Goal: Task Accomplishment & Management: Manage account settings

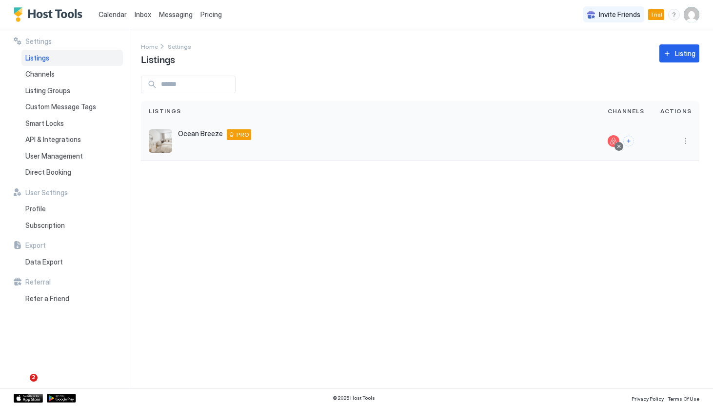
click at [174, 138] on div "Ocean Breeze [GEOGRAPHIC_DATA][PERSON_NAME] 90405 US PRO" at bounding box center [371, 140] width 444 height 23
click at [187, 132] on span "Ocean Breeze" at bounding box center [200, 133] width 45 height 9
click at [189, 141] on div "Ocean Breeze [GEOGRAPHIC_DATA][PERSON_NAME] 90405 US PRO" at bounding box center [371, 140] width 444 height 23
click at [156, 57] on span "Listings" at bounding box center [158, 58] width 34 height 15
click at [149, 44] on span "Home" at bounding box center [149, 46] width 17 height 7
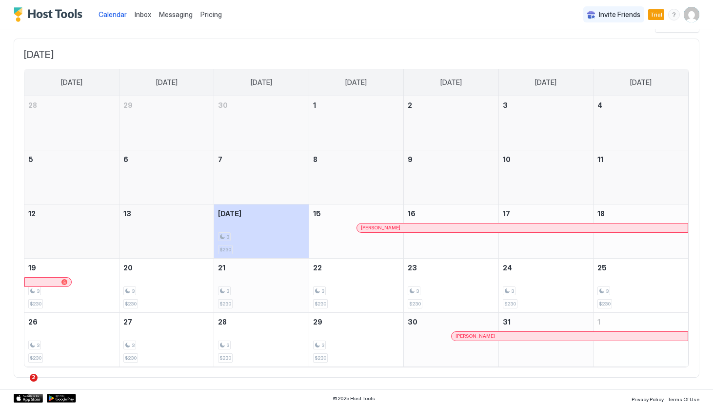
scroll to position [48, 0]
drag, startPoint x: 420, startPoint y: 277, endPoint x: 412, endPoint y: 330, distance: 54.2
click at [412, 330] on tbody "28 29 30 1 2 3 4 5 6 7 8 9 10 11 12 13 [DATE] 3 $230 15 [PERSON_NAME] 16 17 18 …" at bounding box center [356, 232] width 664 height 270
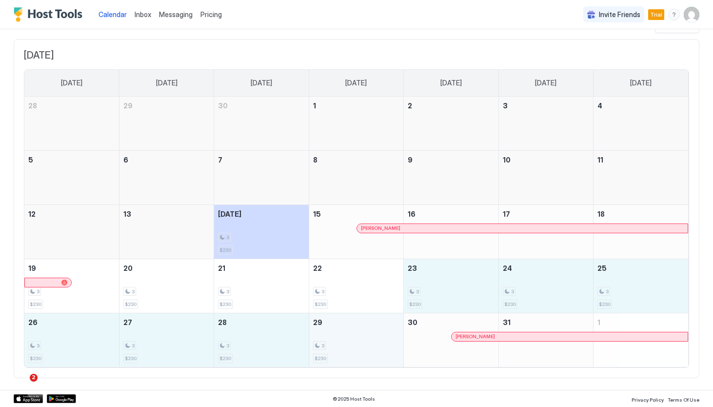
drag, startPoint x: 423, startPoint y: 290, endPoint x: 388, endPoint y: 344, distance: 64.3
click at [388, 344] on tbody "28 29 30 1 2 3 4 5 6 7 8 9 10 11 12 13 [DATE] 3 $230 15 [PERSON_NAME] 16 17 18 …" at bounding box center [356, 232] width 664 height 270
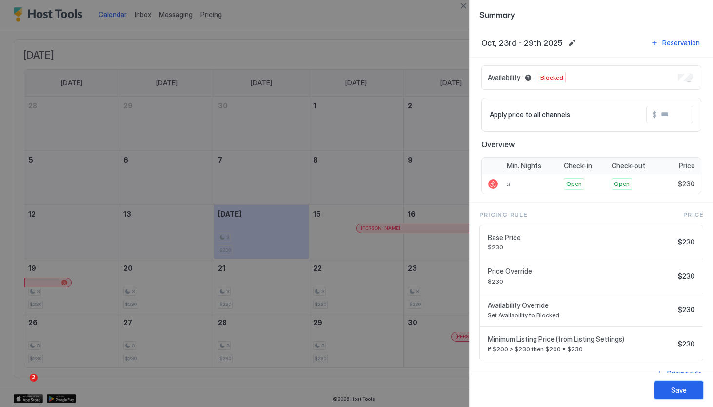
click at [675, 393] on div "Save" at bounding box center [679, 390] width 16 height 10
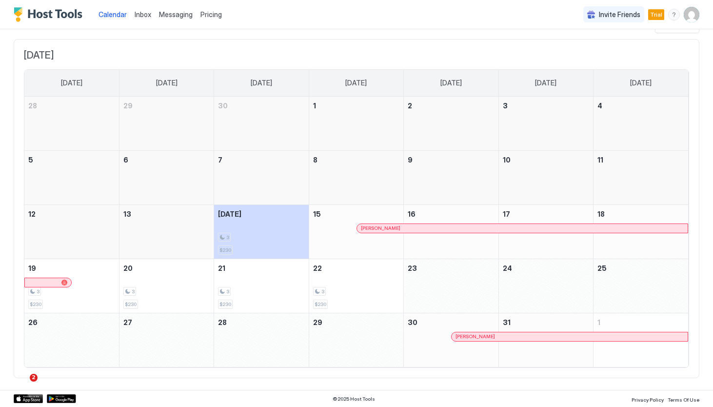
click at [423, 340] on div "October 30, 2025" at bounding box center [451, 340] width 94 height 54
click at [379, 229] on span "[PERSON_NAME]" at bounding box center [381, 228] width 40 height 6
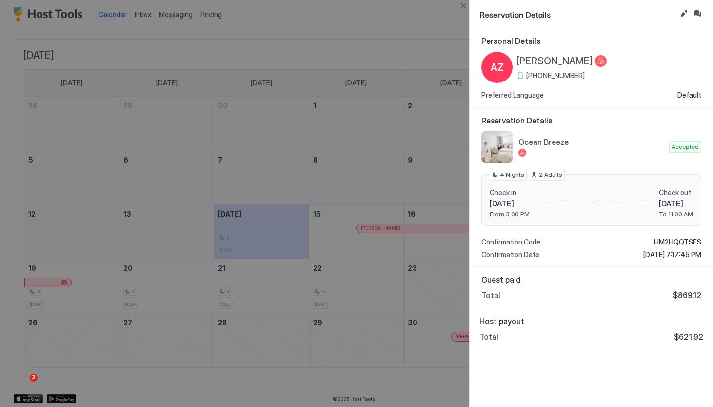
click at [391, 171] on div at bounding box center [356, 203] width 713 height 407
click at [447, 44] on div at bounding box center [356, 203] width 713 height 407
click at [402, 37] on div at bounding box center [356, 203] width 713 height 407
click at [461, 12] on div at bounding box center [356, 203] width 713 height 407
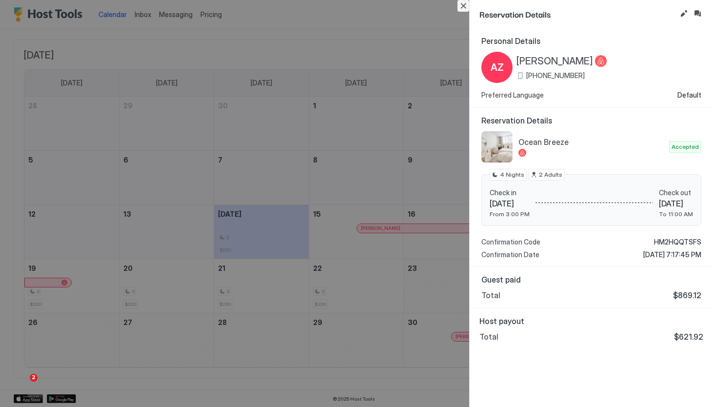
click at [465, 7] on button "Close" at bounding box center [464, 6] width 12 height 12
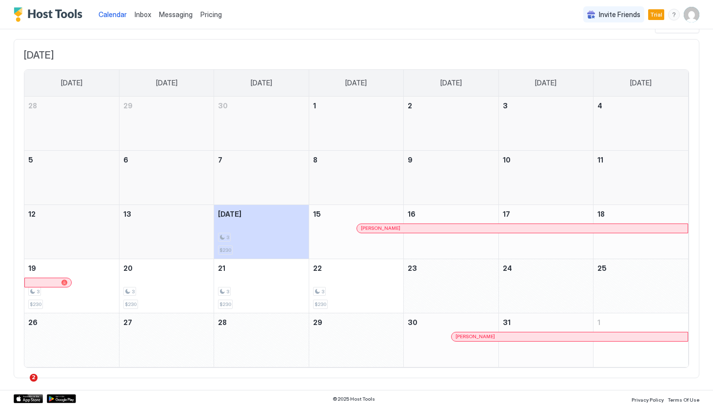
click at [187, 18] on link "Messaging" at bounding box center [176, 14] width 34 height 10
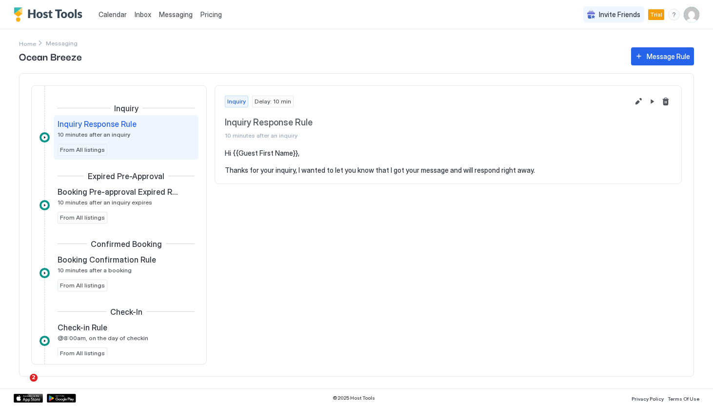
click at [186, 17] on span "Messaging" at bounding box center [176, 14] width 34 height 8
click at [142, 14] on span "Inbox" at bounding box center [143, 14] width 17 height 8
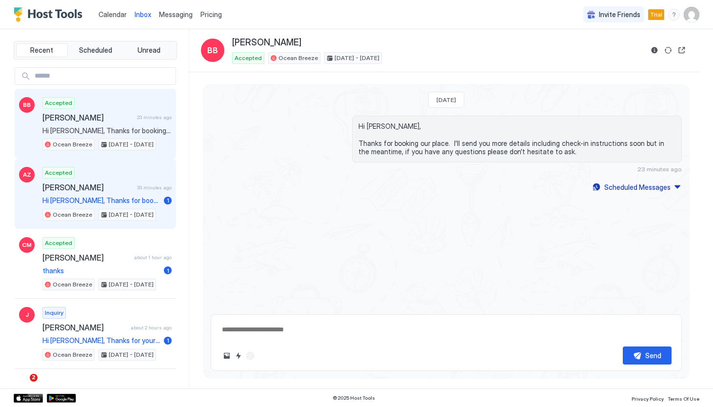
click at [135, 199] on span "Hi [PERSON_NAME], Thanks for booking our place. I'll send you more details incl…" at bounding box center [101, 200] width 118 height 9
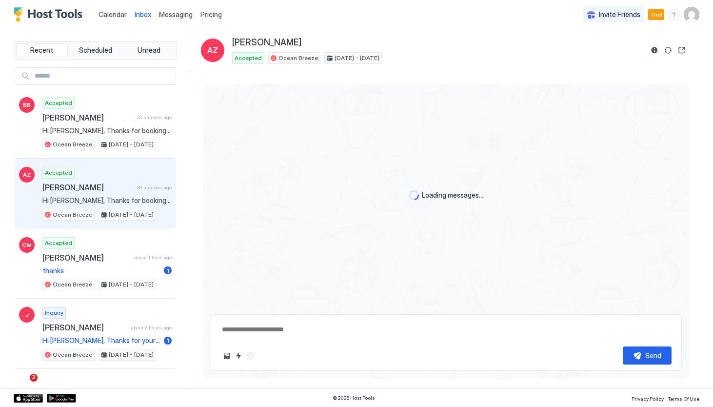
scroll to position [41, 0]
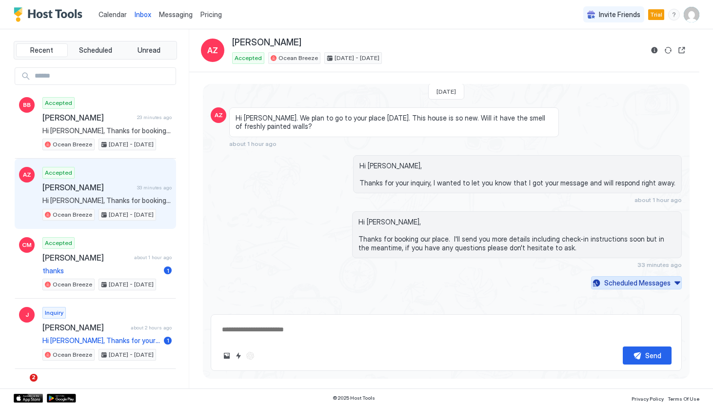
click at [681, 279] on button "Scheduled Messages" at bounding box center [636, 282] width 91 height 13
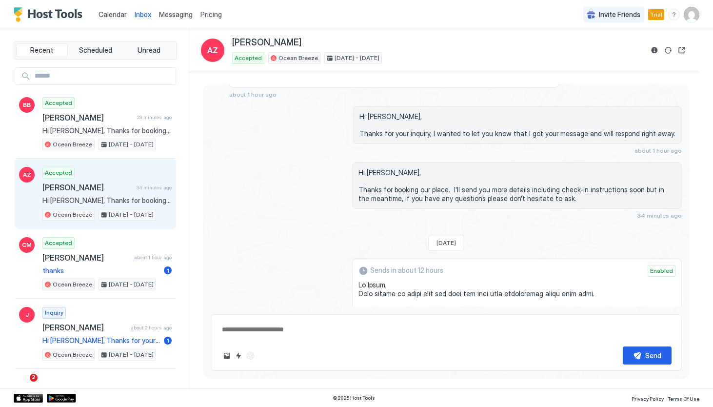
scroll to position [89, 0]
click at [304, 215] on div "Hi [PERSON_NAME], Thanks for booking our place. I'll send you more details incl…" at bounding box center [446, 191] width 471 height 57
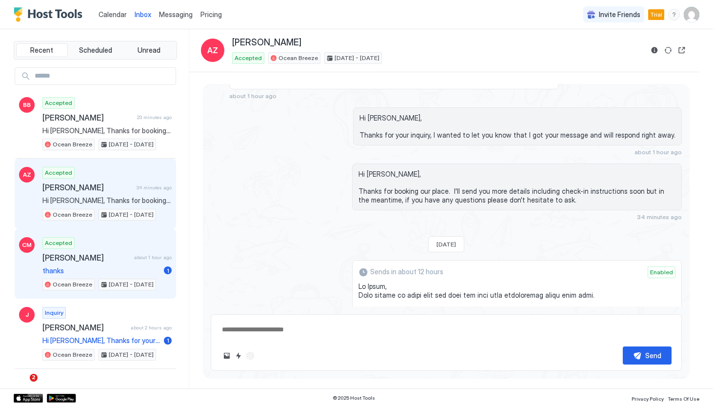
click at [133, 263] on div "Accepted [PERSON_NAME] about 1 hour ago thanks 1 Ocean Breeze [DATE] - [DATE]" at bounding box center [106, 264] width 129 height 54
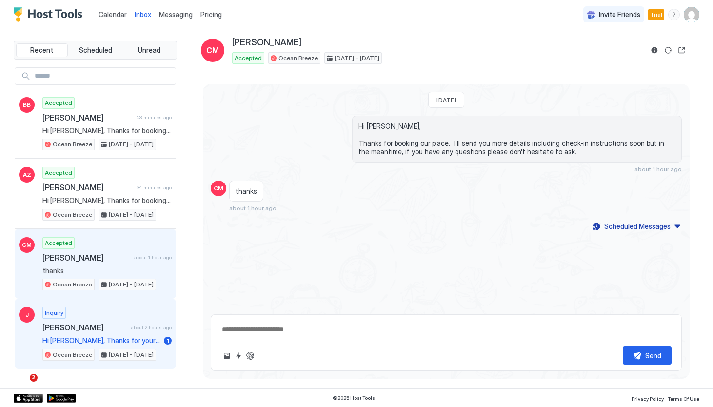
click at [122, 328] on span "[PERSON_NAME]" at bounding box center [84, 328] width 84 height 10
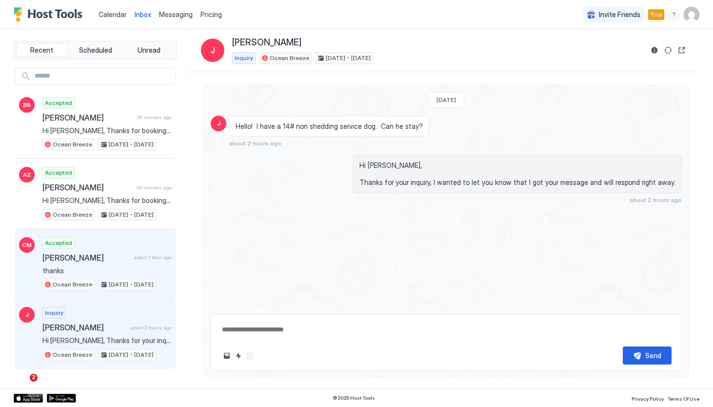
click at [80, 260] on span "[PERSON_NAME]" at bounding box center [86, 258] width 88 height 10
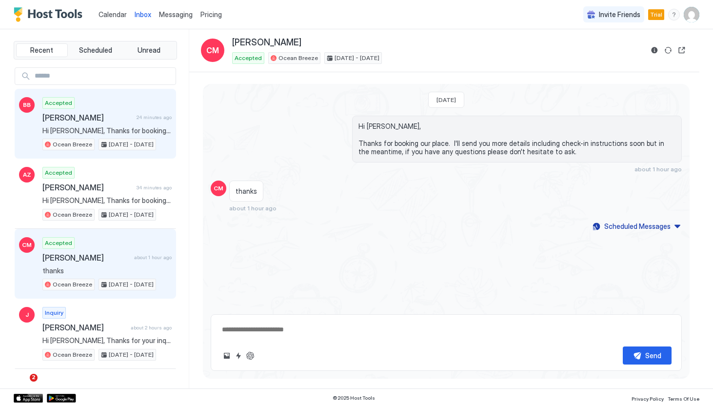
click at [132, 132] on span "Hi [PERSON_NAME], Thanks for booking our place. I'll send you more details incl…" at bounding box center [106, 130] width 129 height 9
